Goal: Use online tool/utility

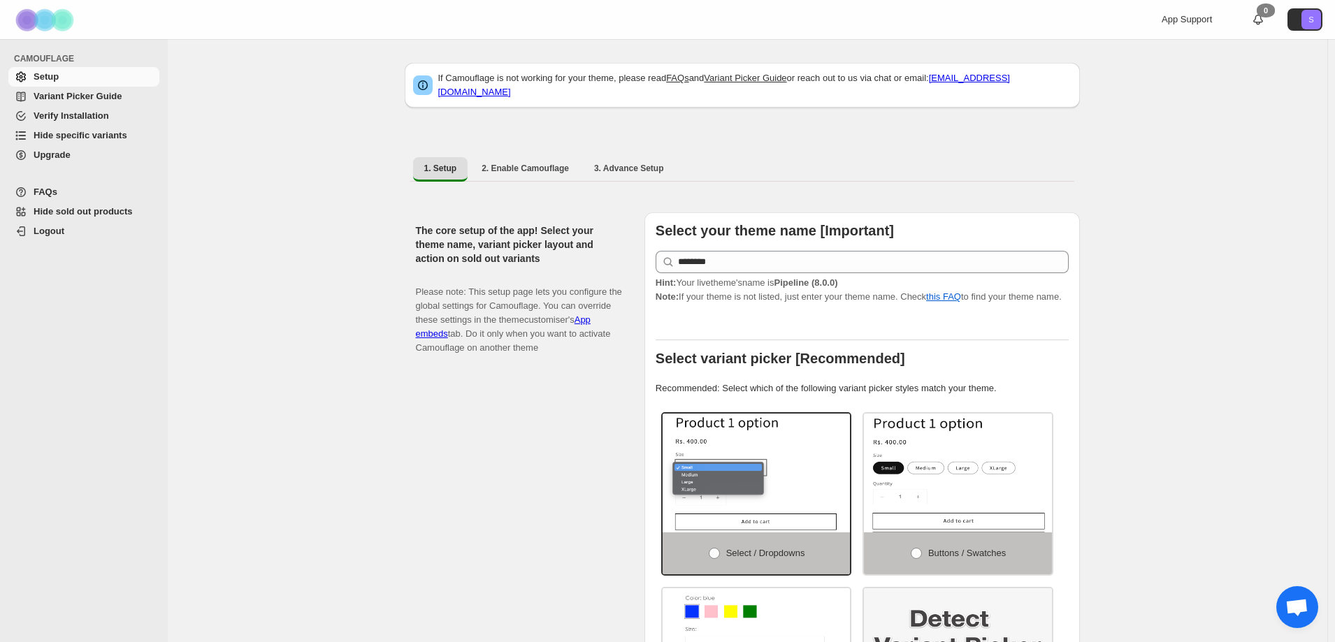
click at [73, 132] on span "Hide specific variants" at bounding box center [81, 135] width 94 height 10
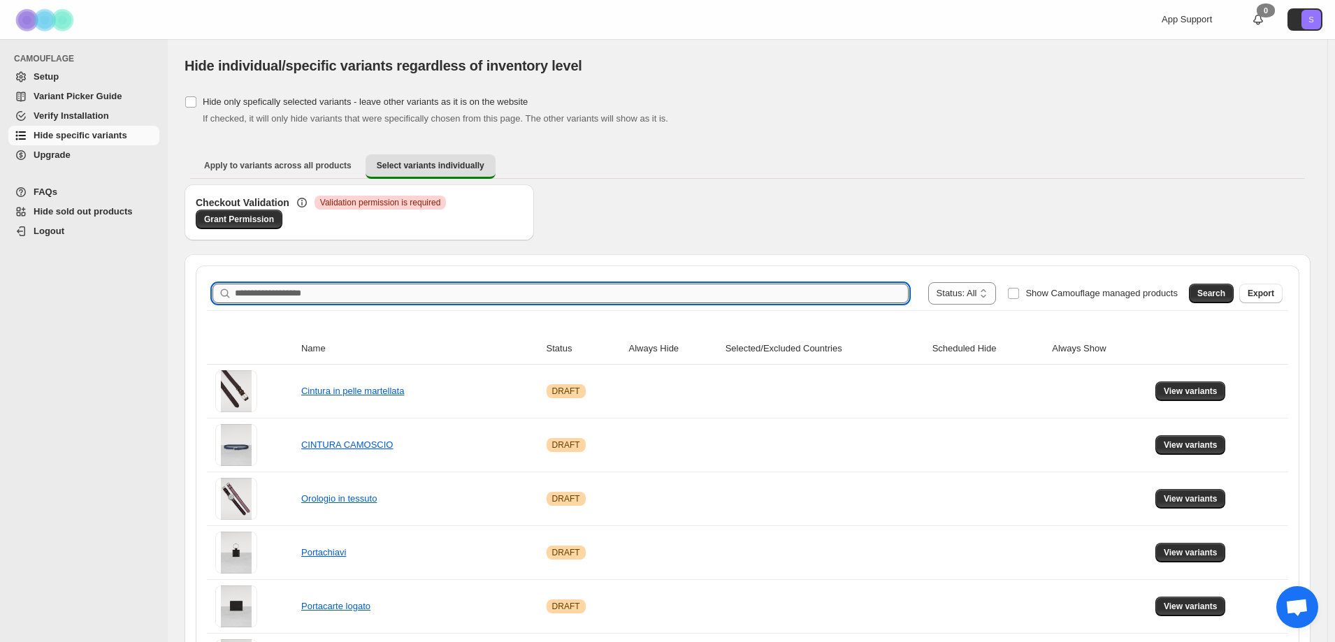
click at [391, 294] on input "Search product name" at bounding box center [572, 294] width 674 height 20
type input "*****"
click at [1220, 286] on button "Search" at bounding box center [1211, 294] width 45 height 20
